Goal: Information Seeking & Learning: Learn about a topic

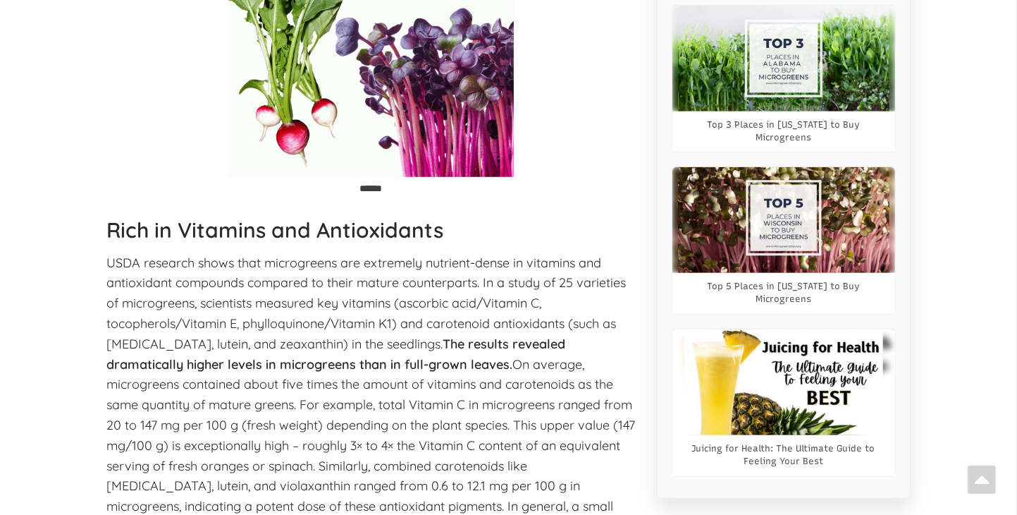
click at [543, 181] on p "******" at bounding box center [371, 48] width 529 height 310
select select "Language Translate Widget"
drag, startPoint x: 668, startPoint y: 286, endPoint x: 660, endPoint y: 284, distance: 8.7
click at [668, 285] on div "Related Posts 5 [DATE] Microgreen Recipes What Are Microgreens? Top 3 Places in…" at bounding box center [784, 75] width 254 height 846
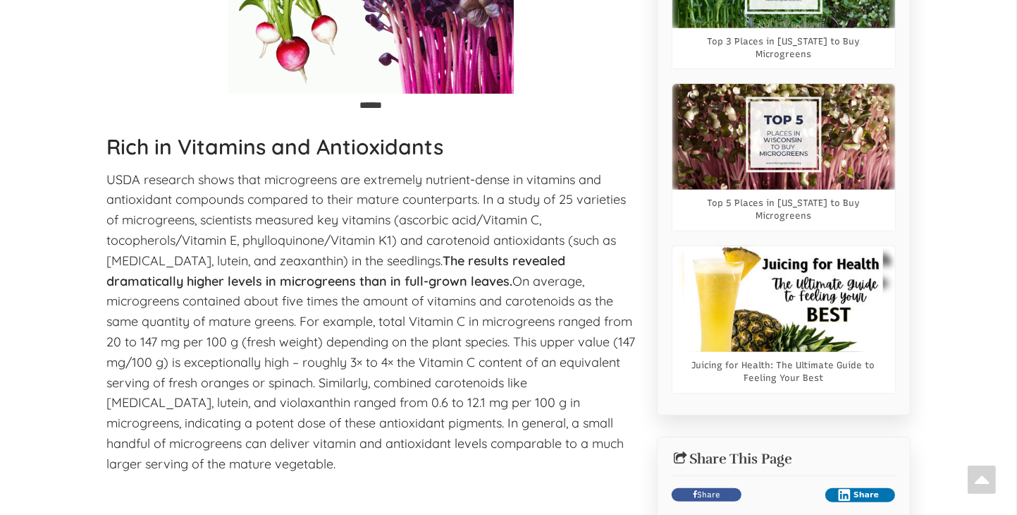
scroll to position [1079, 0]
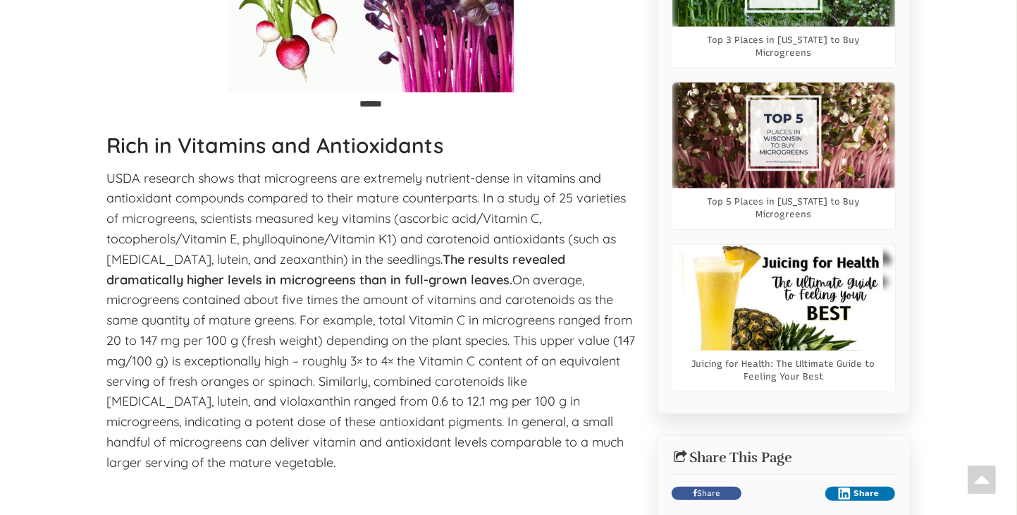
click at [620, 173] on p "USDA research shows that microgreens are extremely nutrient-dense in vitamins a…" at bounding box center [371, 320] width 529 height 305
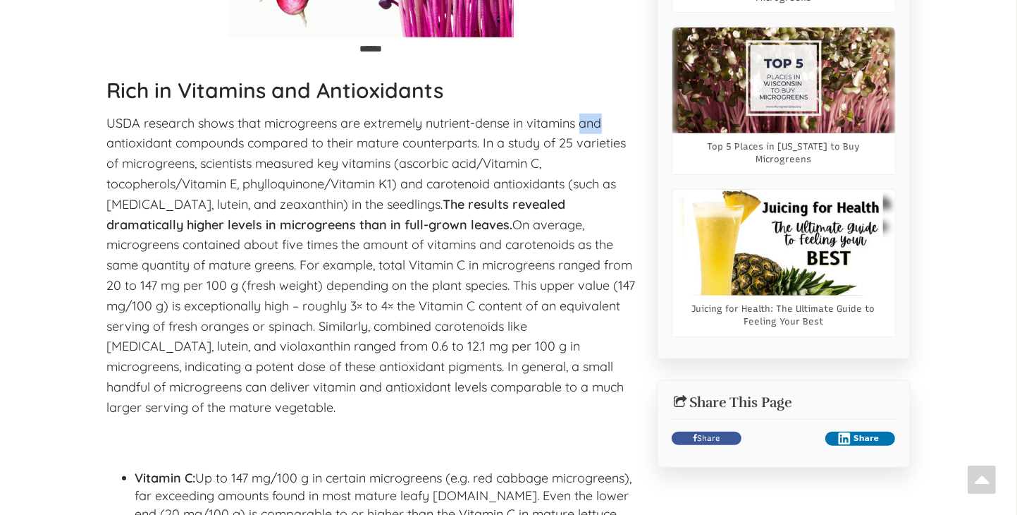
scroll to position [1135, 0]
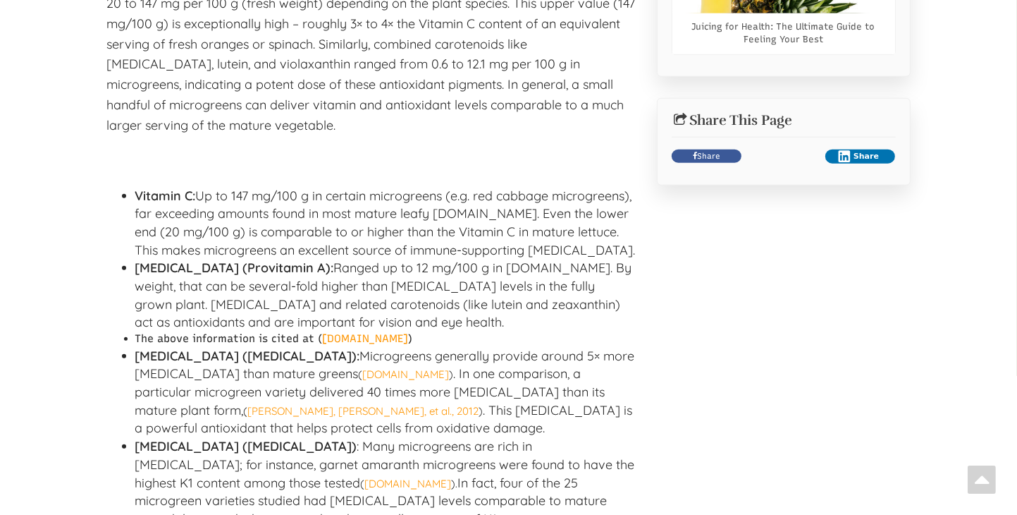
scroll to position [1417, 0]
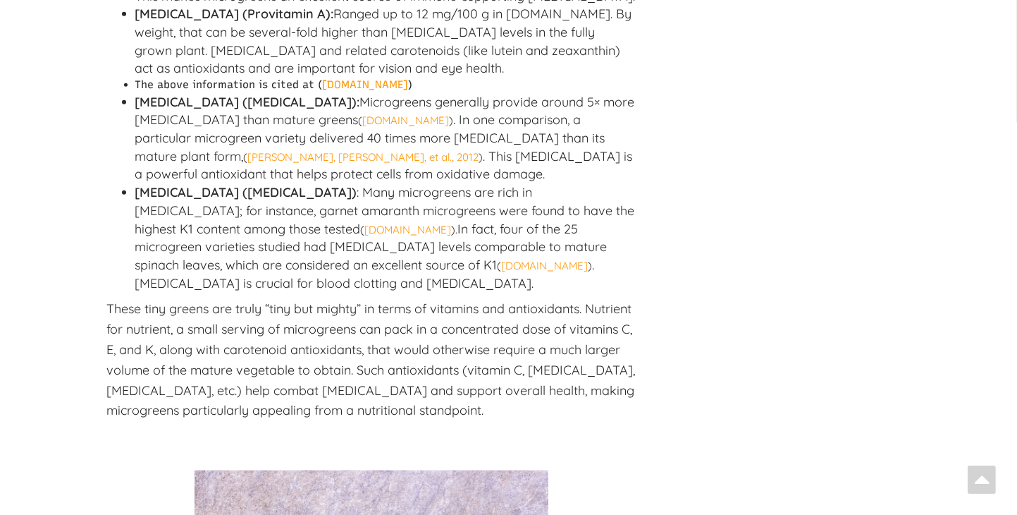
scroll to position [1671, 0]
